Goal: Information Seeking & Learning: Learn about a topic

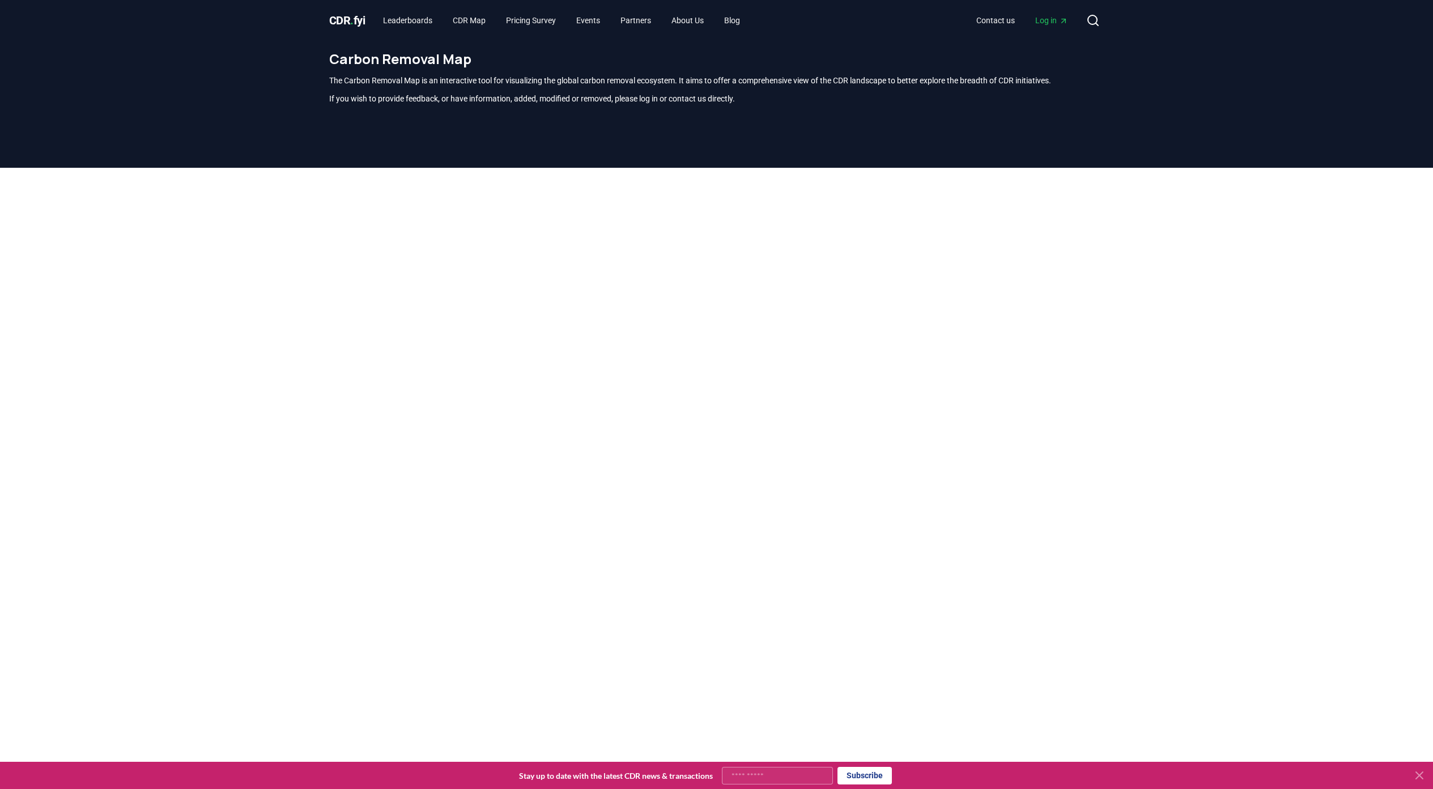
scroll to position [75, 0]
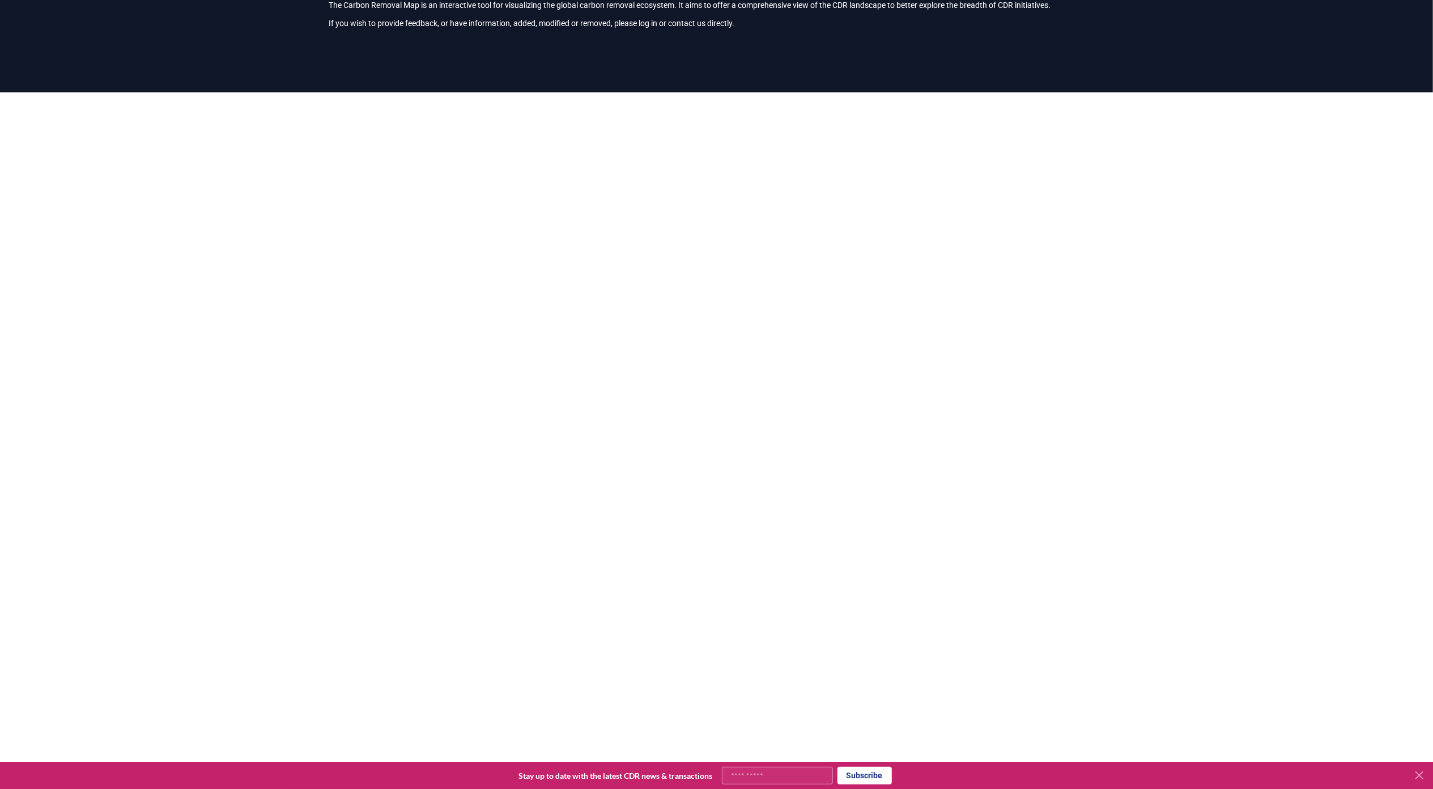
click at [1248, 239] on div at bounding box center [716, 375] width 1433 height 567
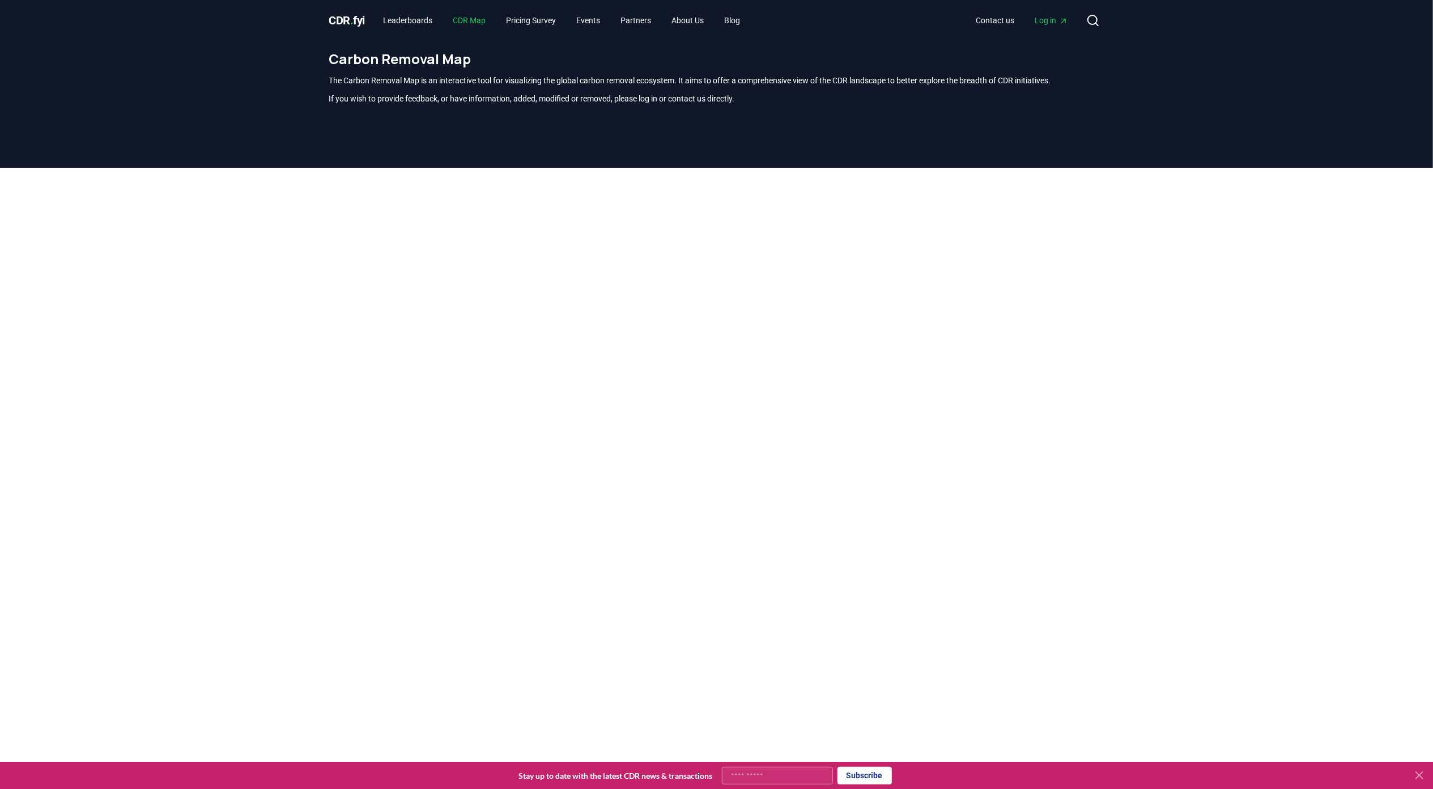
click at [470, 16] on link "CDR Map" at bounding box center [469, 20] width 51 height 20
click at [563, 8] on div "CDR . fyi Leaderboards CDR Map Pricing Survey Events Partners About Us Blog Con…" at bounding box center [716, 20] width 775 height 41
click at [470, 15] on link "CDR Map" at bounding box center [469, 20] width 51 height 20
click at [350, 22] on span "CDR . fyi" at bounding box center [347, 21] width 36 height 14
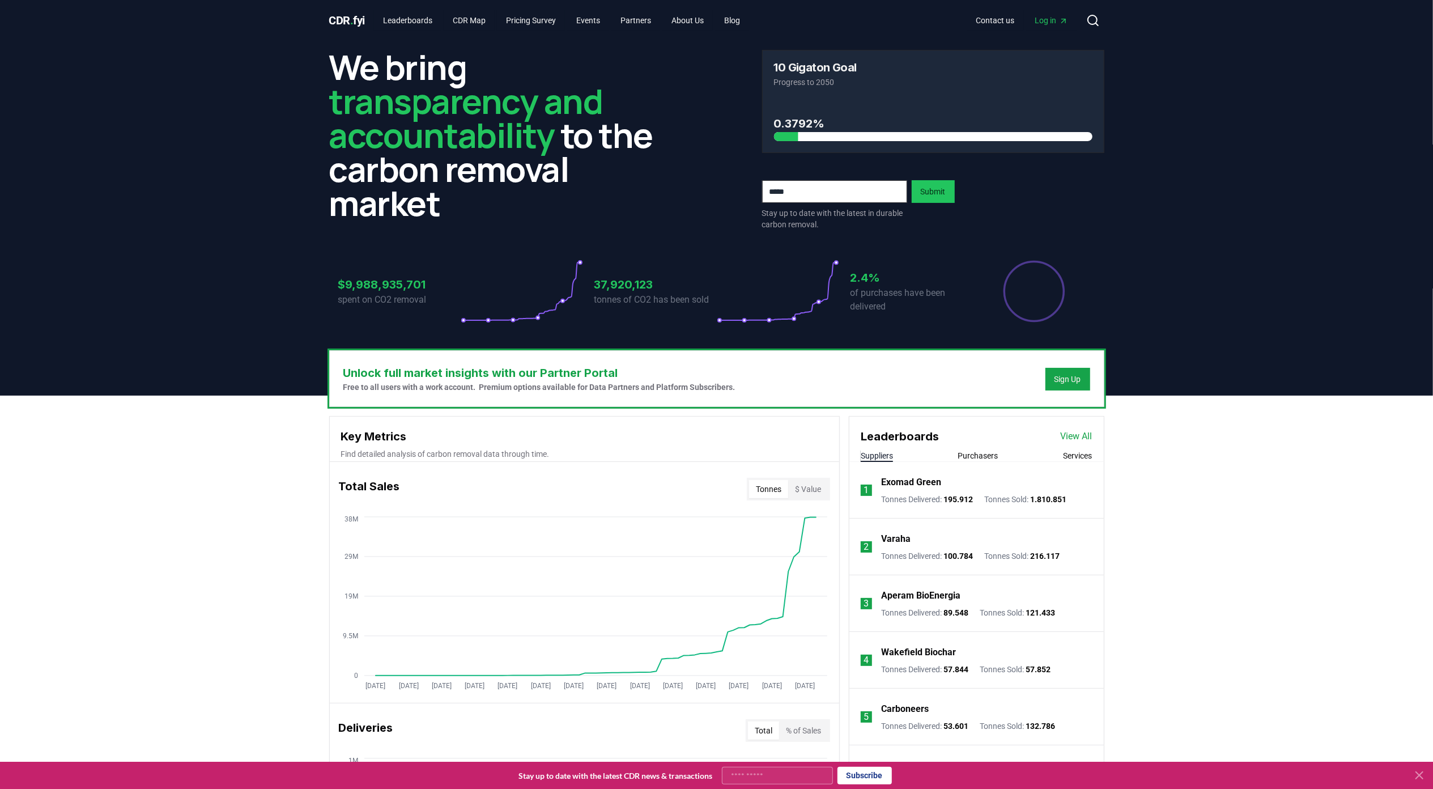
click at [1418, 773] on icon at bounding box center [1419, 775] width 7 height 7
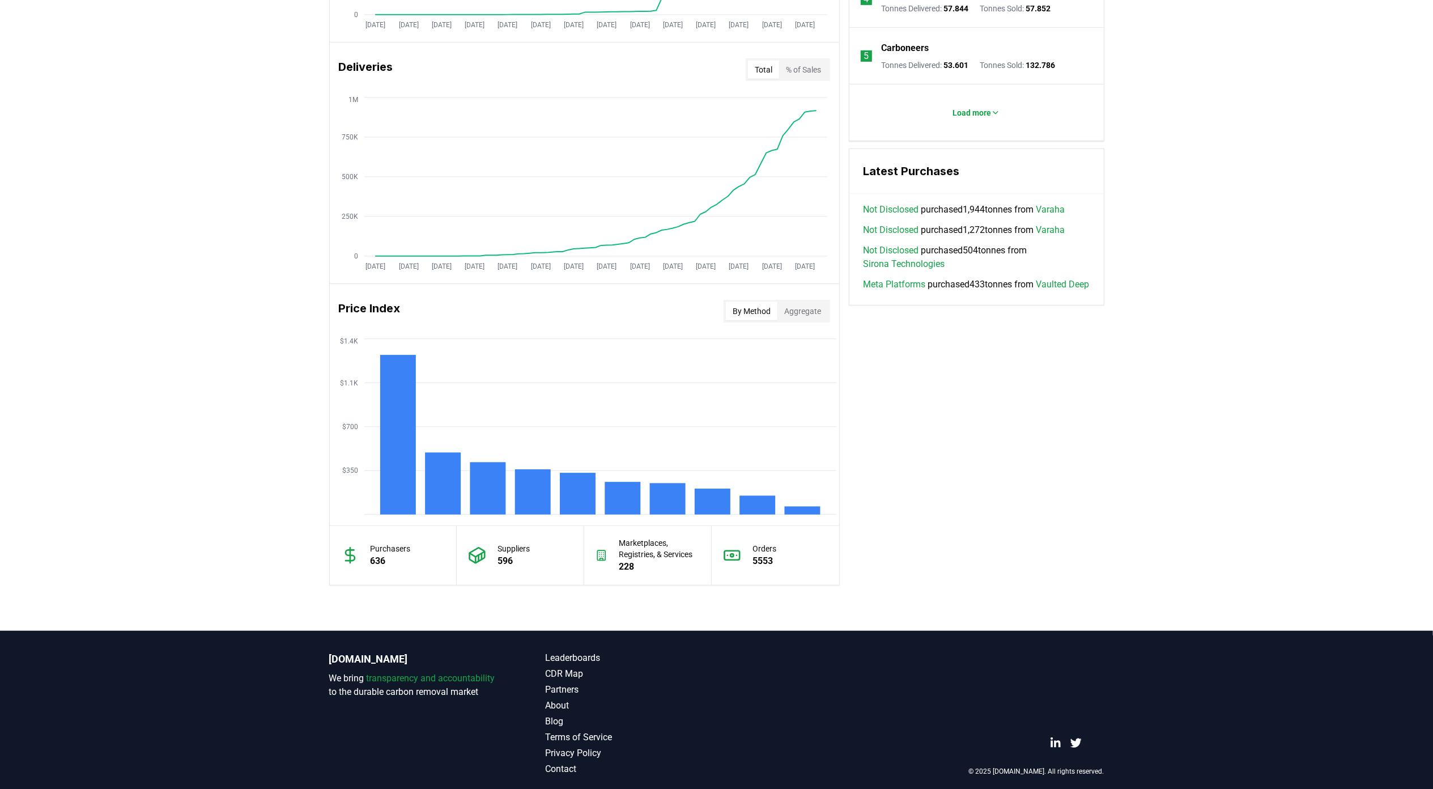
scroll to position [670, 0]
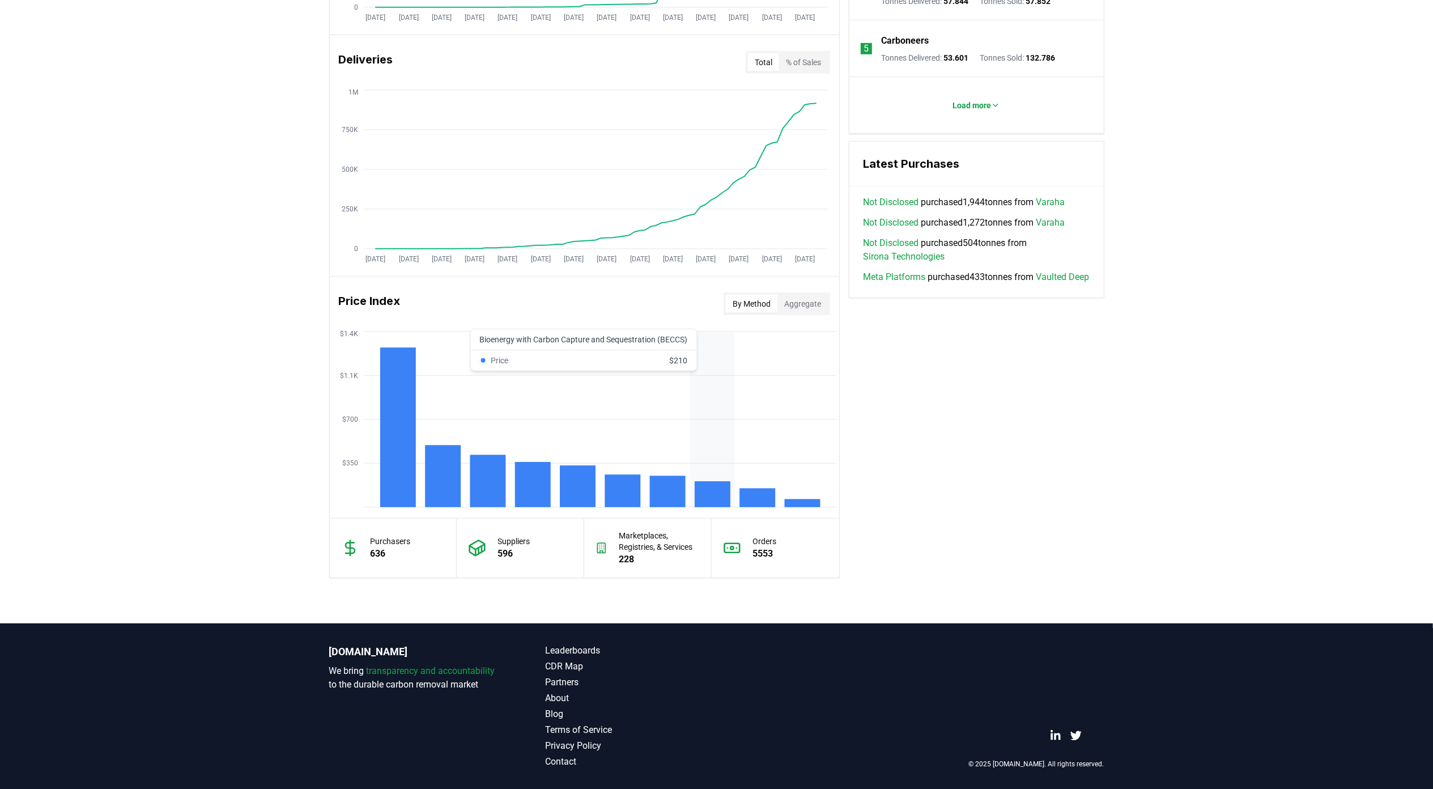
click at [719, 499] on rect at bounding box center [713, 494] width 36 height 26
click at [715, 486] on rect at bounding box center [713, 494] width 36 height 26
click at [567, 492] on rect at bounding box center [578, 486] width 36 height 42
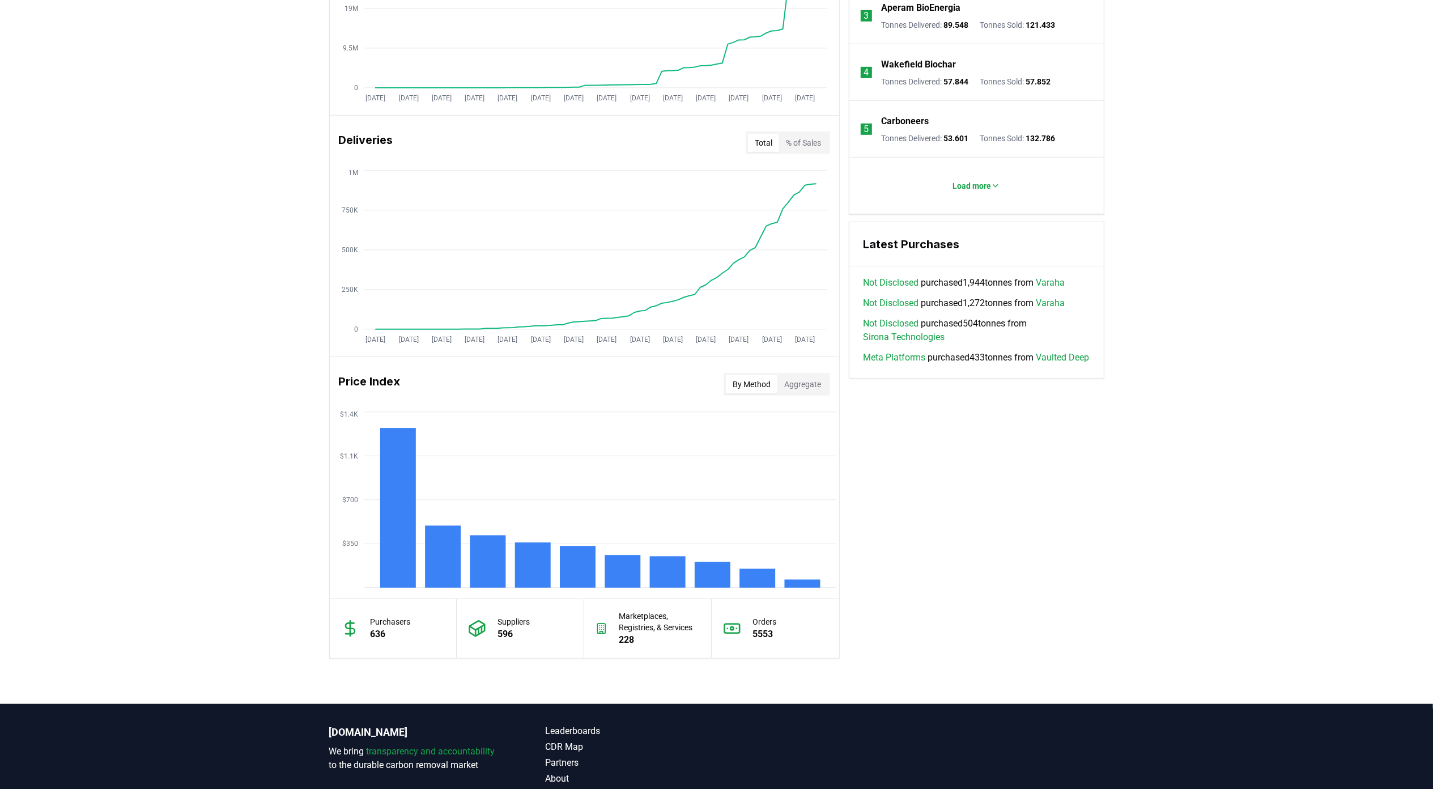
scroll to position [594, 0]
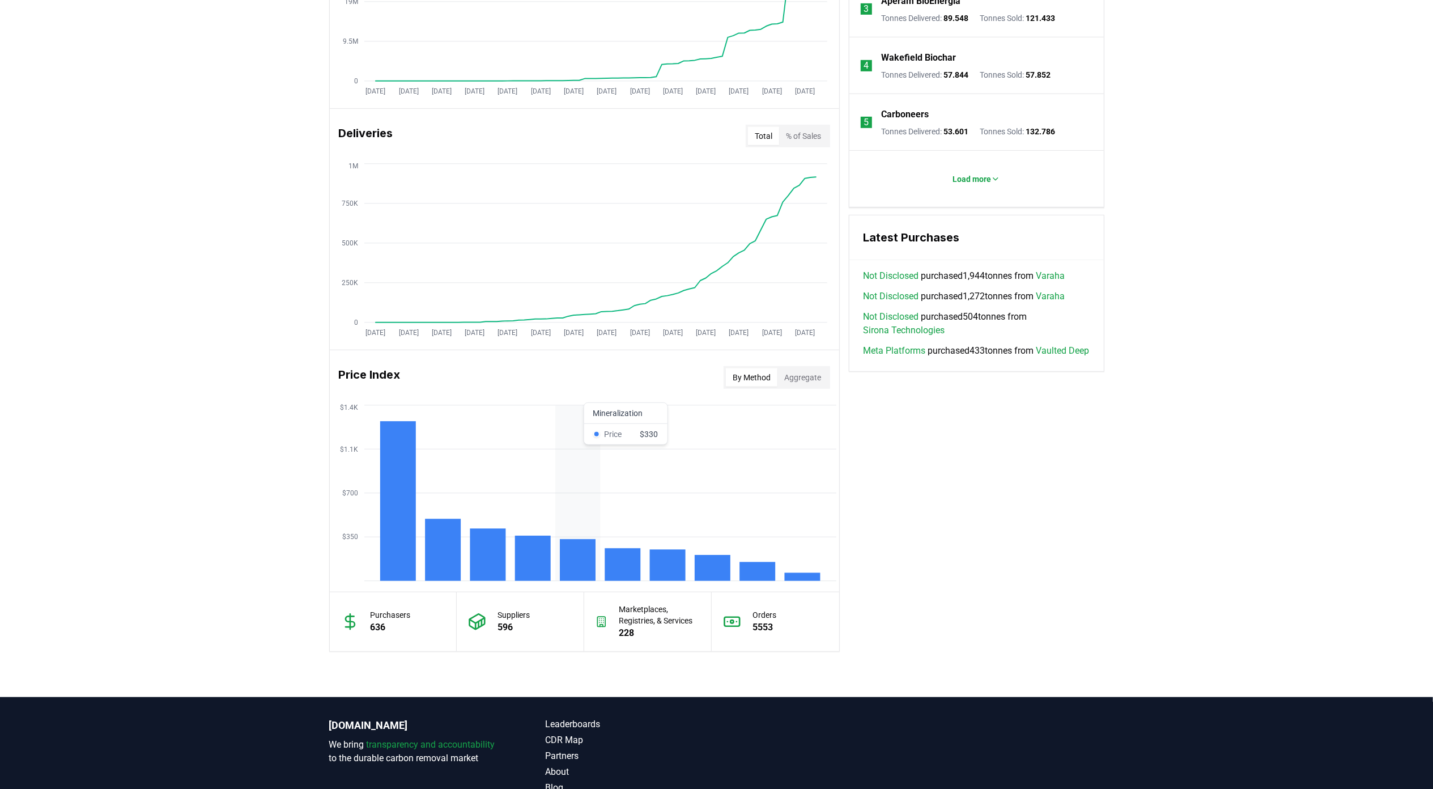
click at [584, 563] on rect at bounding box center [578, 560] width 36 height 42
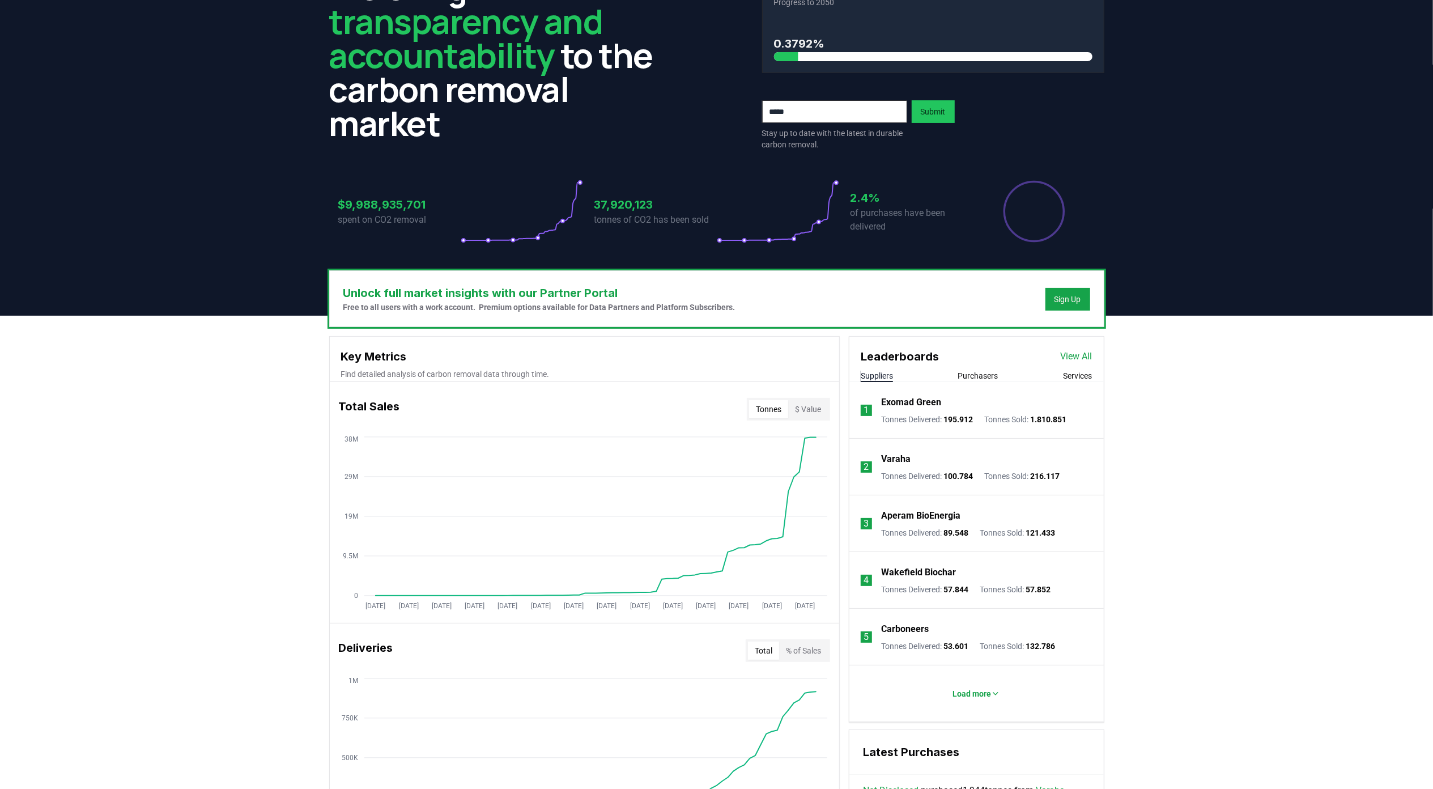
scroll to position [0, 0]
